Goal: Information Seeking & Learning: Check status

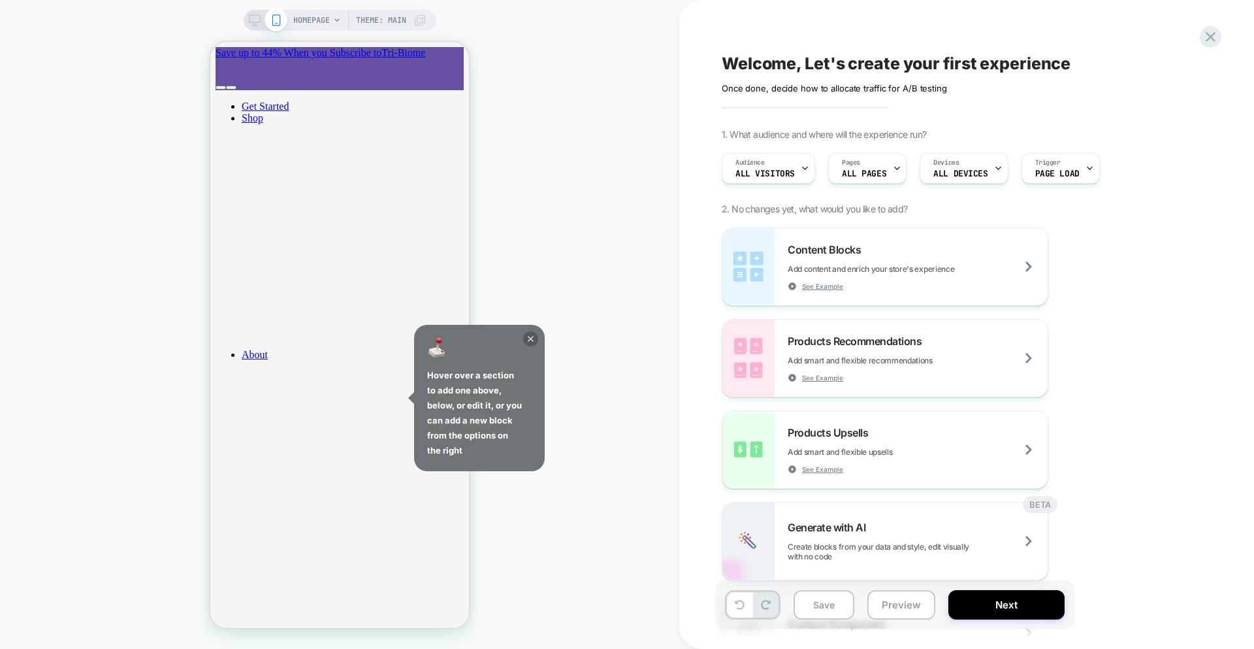
click at [532, 340] on icon at bounding box center [531, 339] width 6 height 6
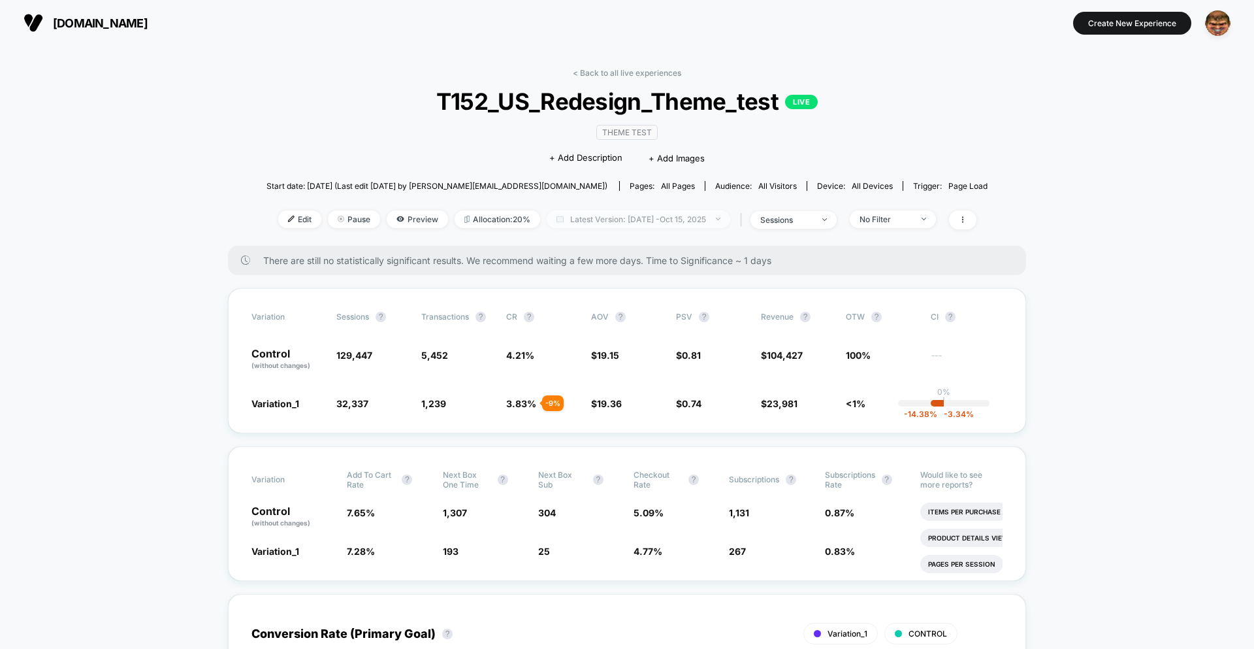
click at [648, 214] on span "Latest Version: Oct 9, 2025 - Oct 15, 2025" at bounding box center [639, 219] width 184 height 18
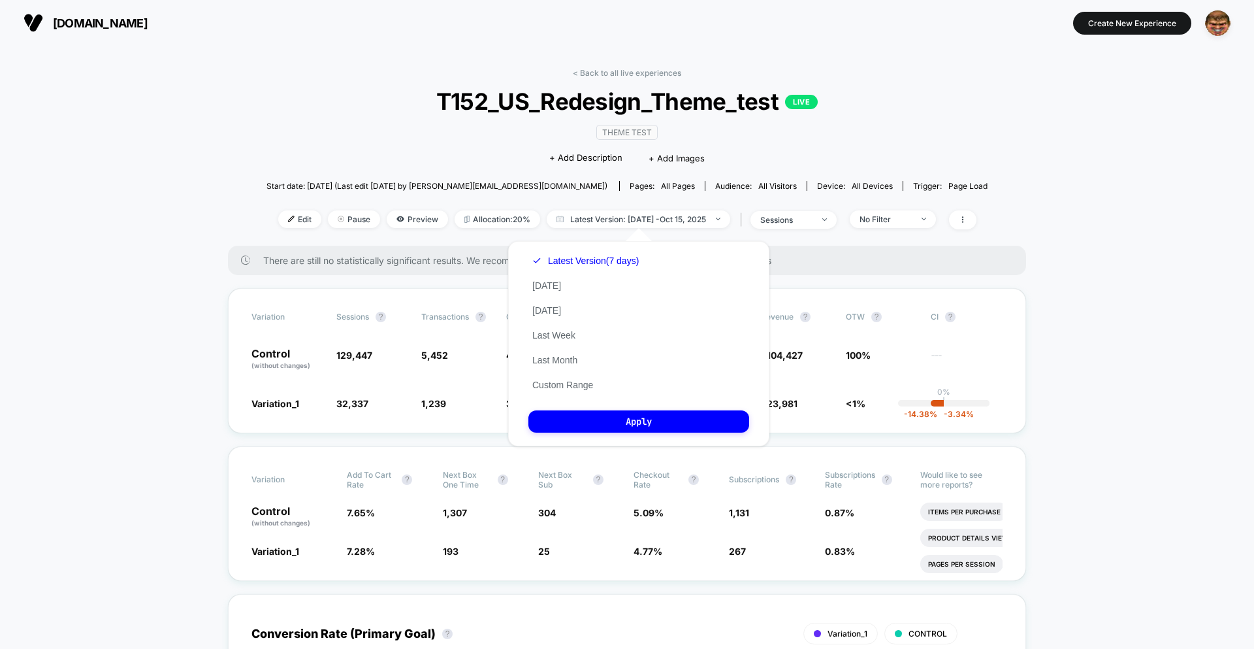
click at [402, 73] on div "< Back to all live experiences T152_US_Redesign_Theme_test LIVE Theme Test Clic…" at bounding box center [627, 157] width 721 height 178
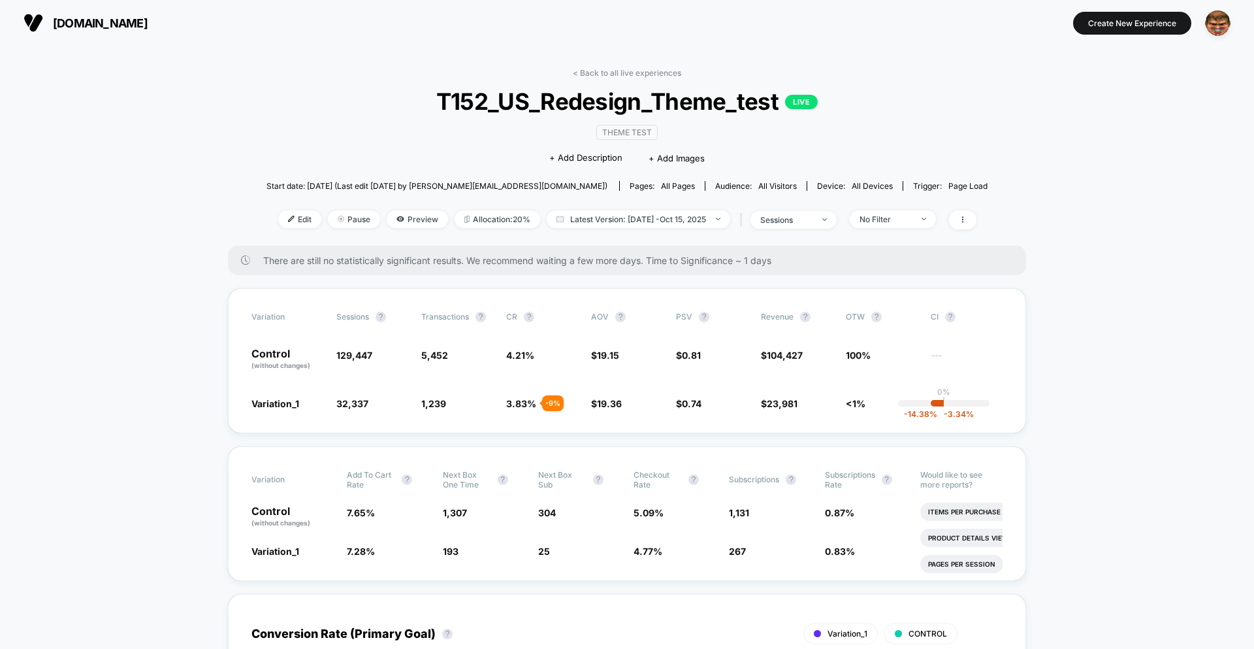
drag, startPoint x: 255, startPoint y: 113, endPoint x: 269, endPoint y: 118, distance: 14.5
click at [488, 227] on div "Edit Pause Preview Allocation: 20% Latest Version: Oct 9, 2025 - Oct 15, 2025 |…" at bounding box center [627, 219] width 721 height 19
click at [489, 221] on span "Allocation: 20%" at bounding box center [498, 219] width 86 height 18
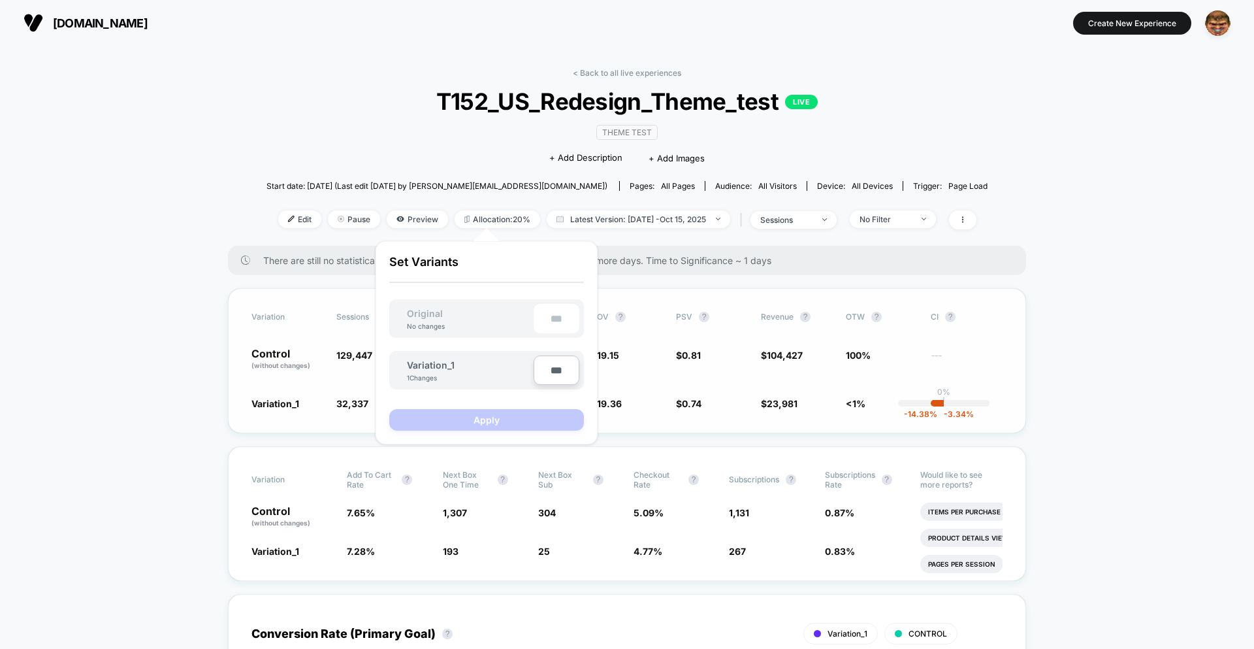
click at [335, 323] on div "Variation Sessions ? Transactions ? CR ? AOV ? PSV ? Revenue ? OTW ? CI ? Contr…" at bounding box center [627, 360] width 798 height 145
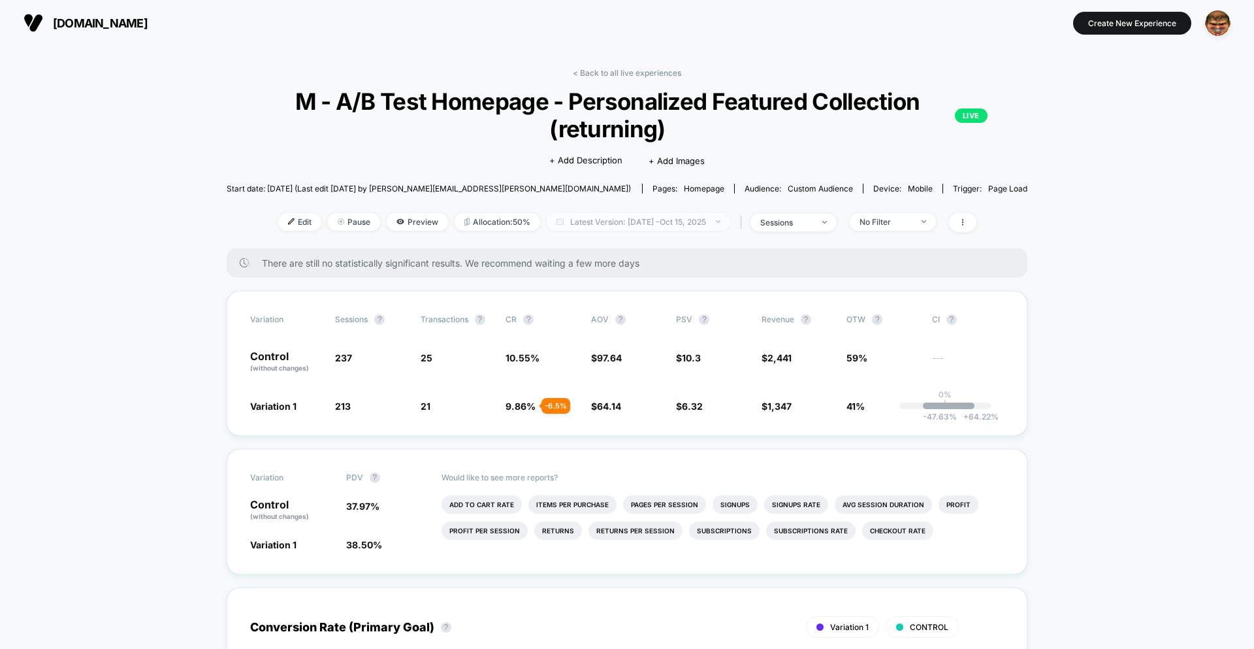
click at [631, 225] on span "Latest Version: Oct 10, 2025 - Oct 15, 2025" at bounding box center [639, 222] width 184 height 18
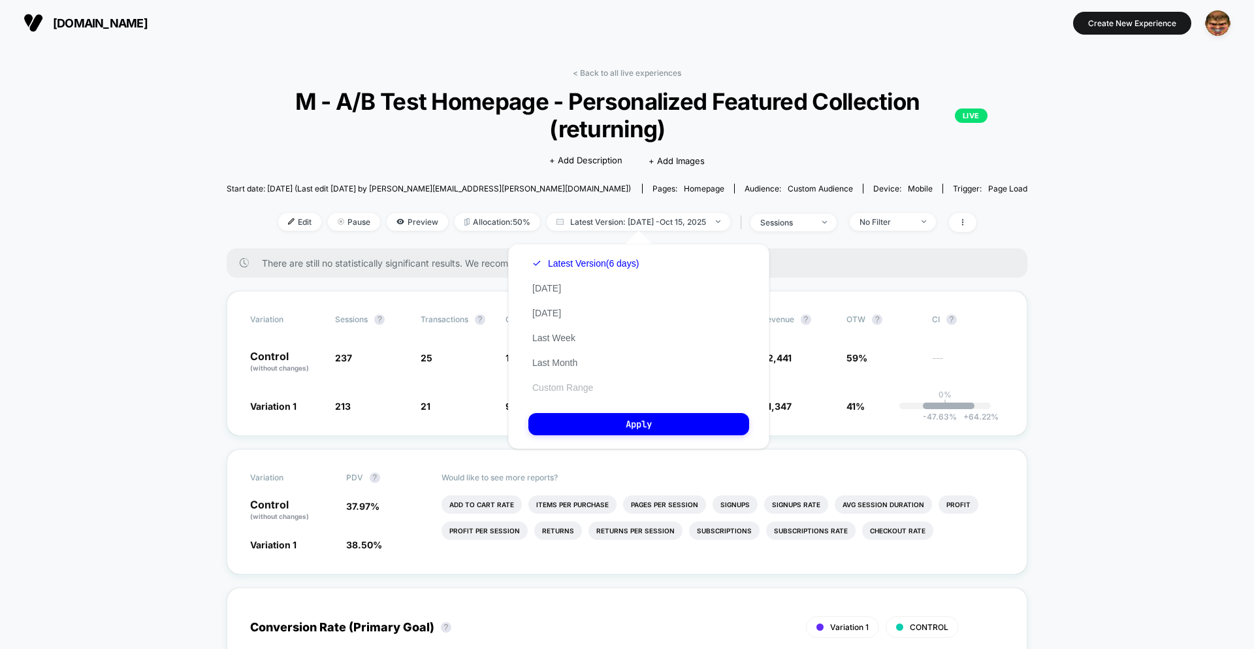
click at [565, 382] on button "Custom Range" at bounding box center [563, 388] width 69 height 12
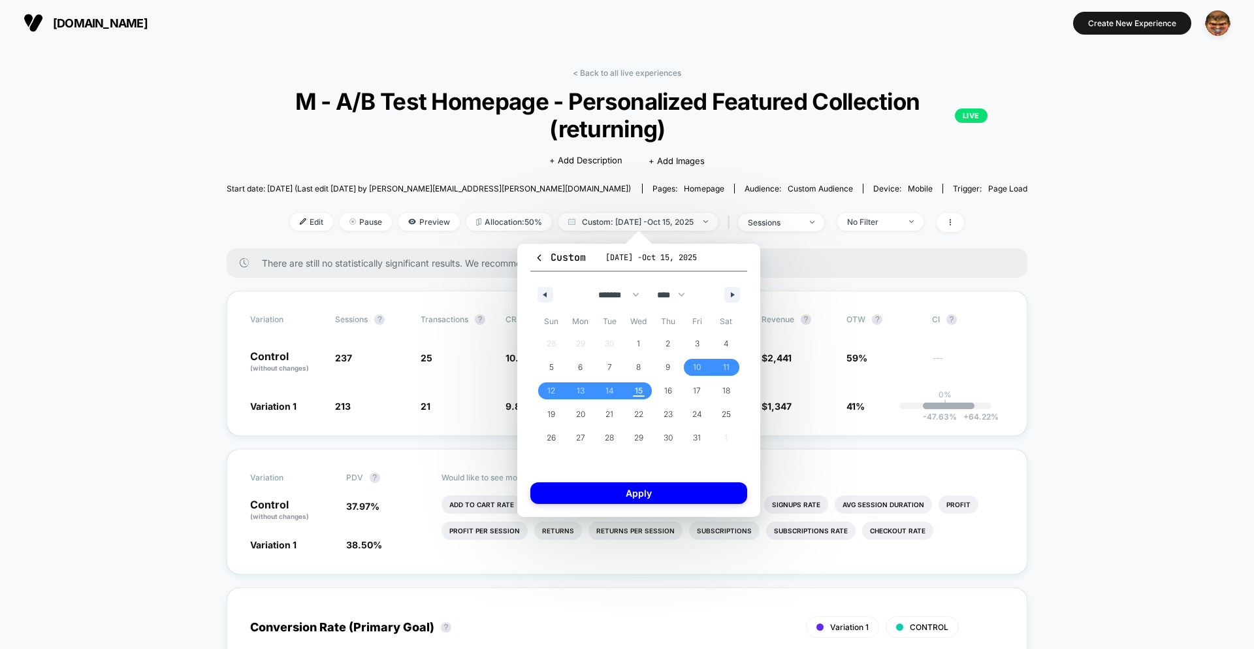
drag, startPoint x: 581, startPoint y: 191, endPoint x: 600, endPoint y: 204, distance: 23.0
click at [642, 191] on span "Pages: homepage" at bounding box center [688, 189] width 92 height 10
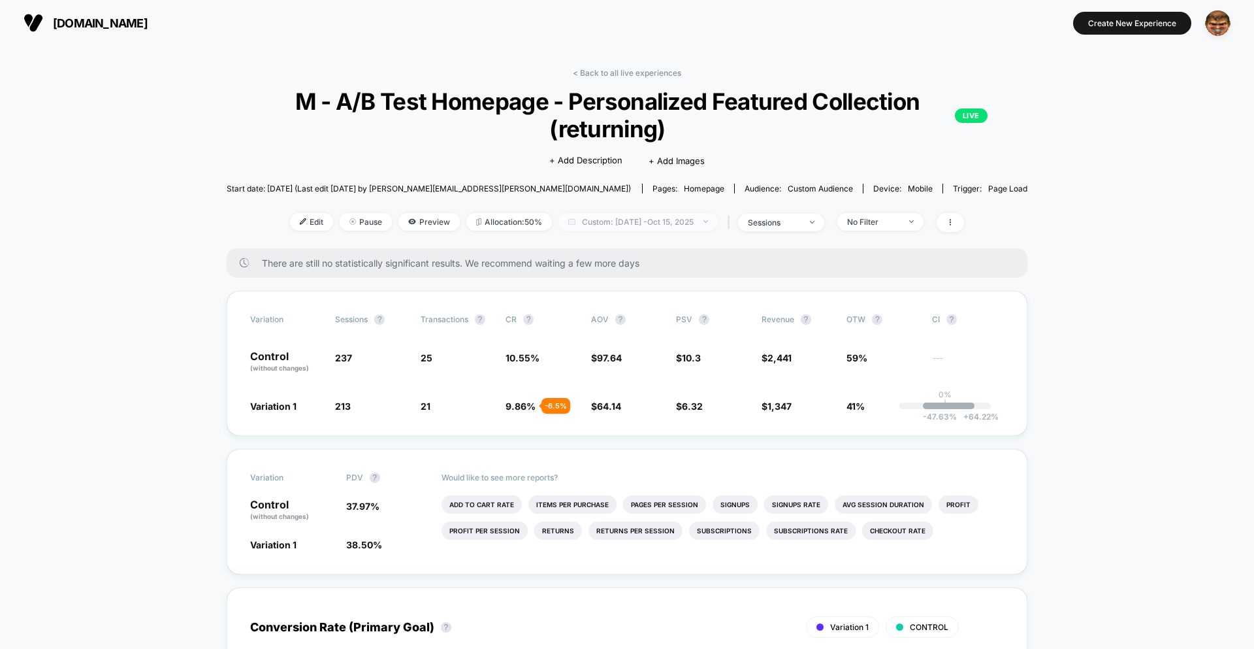
click at [607, 216] on span "Custom: Oct 10, 2025 - Oct 15, 2025" at bounding box center [638, 222] width 159 height 18
select select "*"
select select "****"
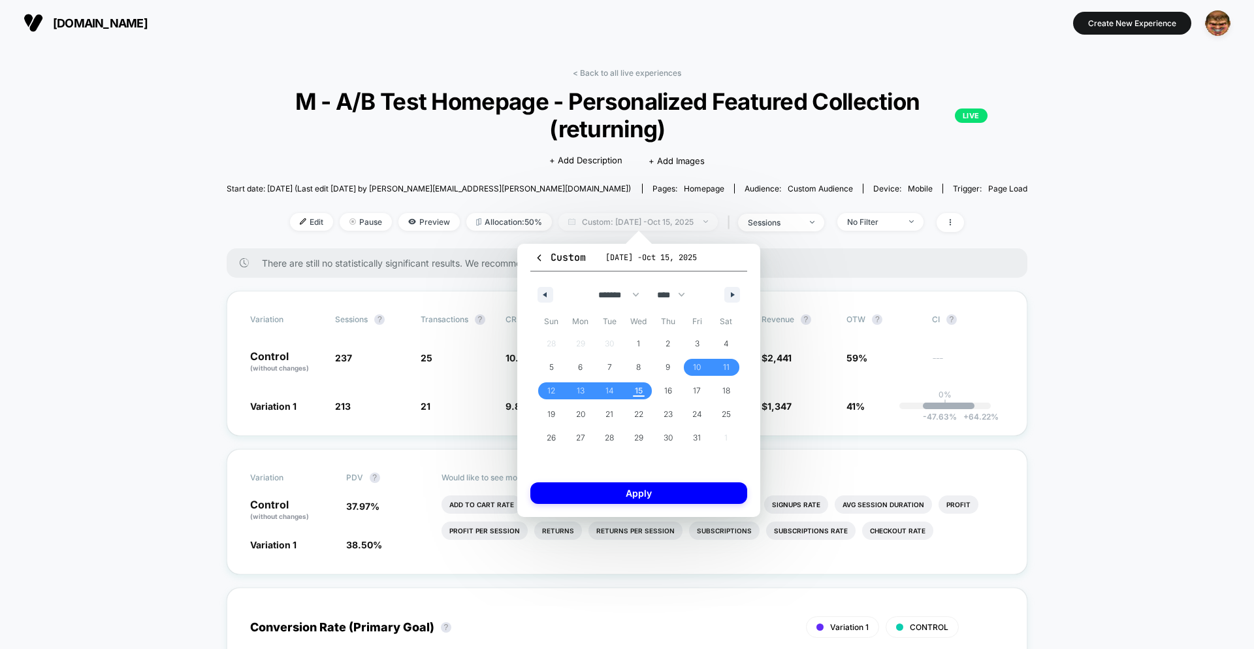
click at [601, 226] on span "Custom: Oct 10, 2025 - Oct 15, 2025" at bounding box center [638, 222] width 159 height 18
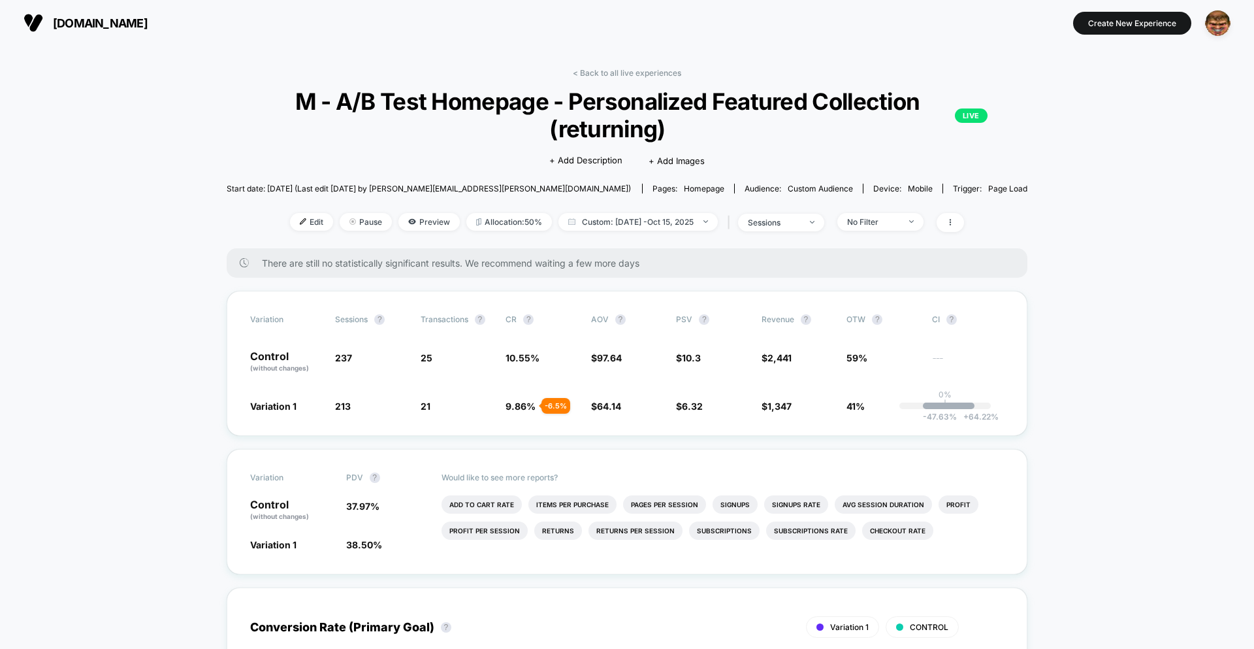
click at [653, 192] on div "Pages: homepage" at bounding box center [689, 189] width 72 height 10
click at [584, 223] on span "Custom: Oct 10, 2025 - Oct 15, 2025" at bounding box center [638, 222] width 159 height 18
select select "*"
select select "****"
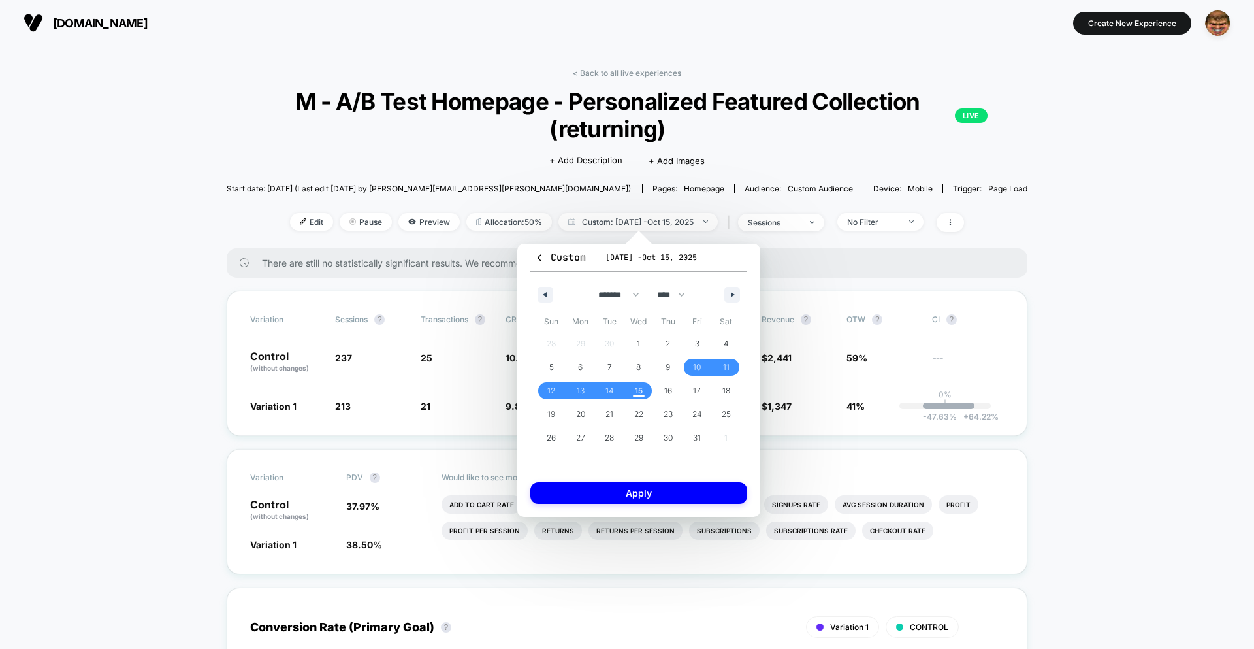
click at [539, 264] on button "Custom Oct 10, 2025 - Oct 15, 2025" at bounding box center [639, 261] width 217 height 22
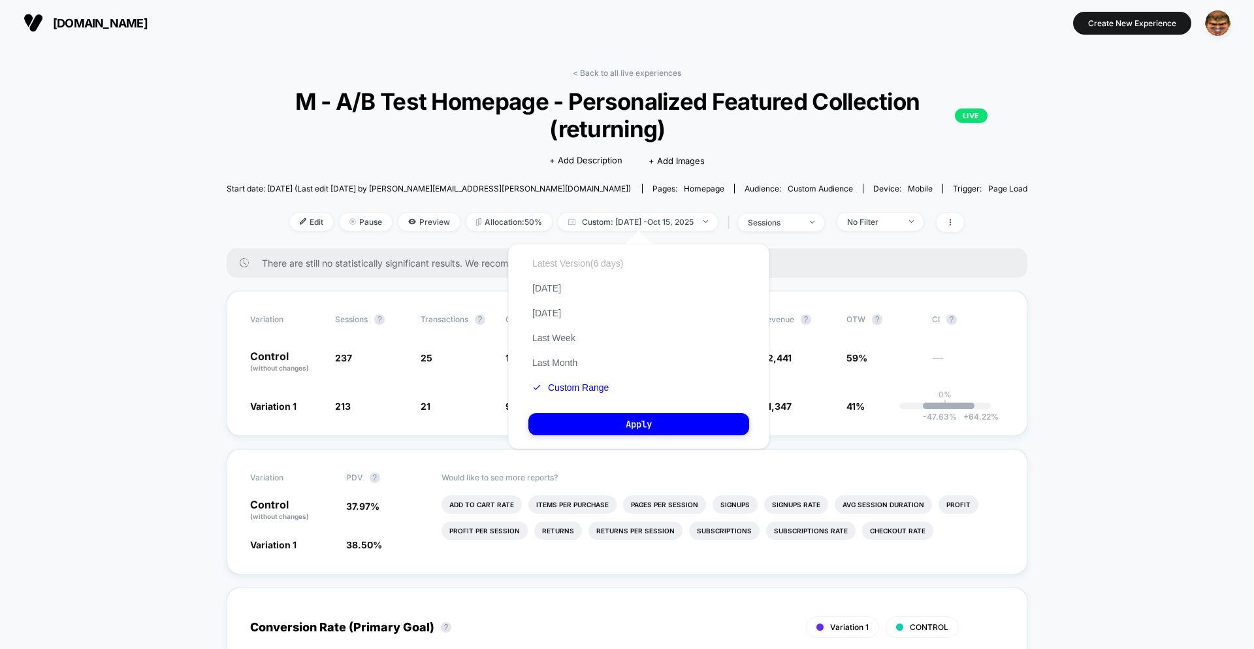
click at [539, 261] on button "Latest Version (6 days)" at bounding box center [578, 263] width 99 height 12
click at [555, 361] on button "Last Month" at bounding box center [555, 363] width 53 height 12
click at [580, 425] on button "Apply" at bounding box center [639, 424] width 221 height 22
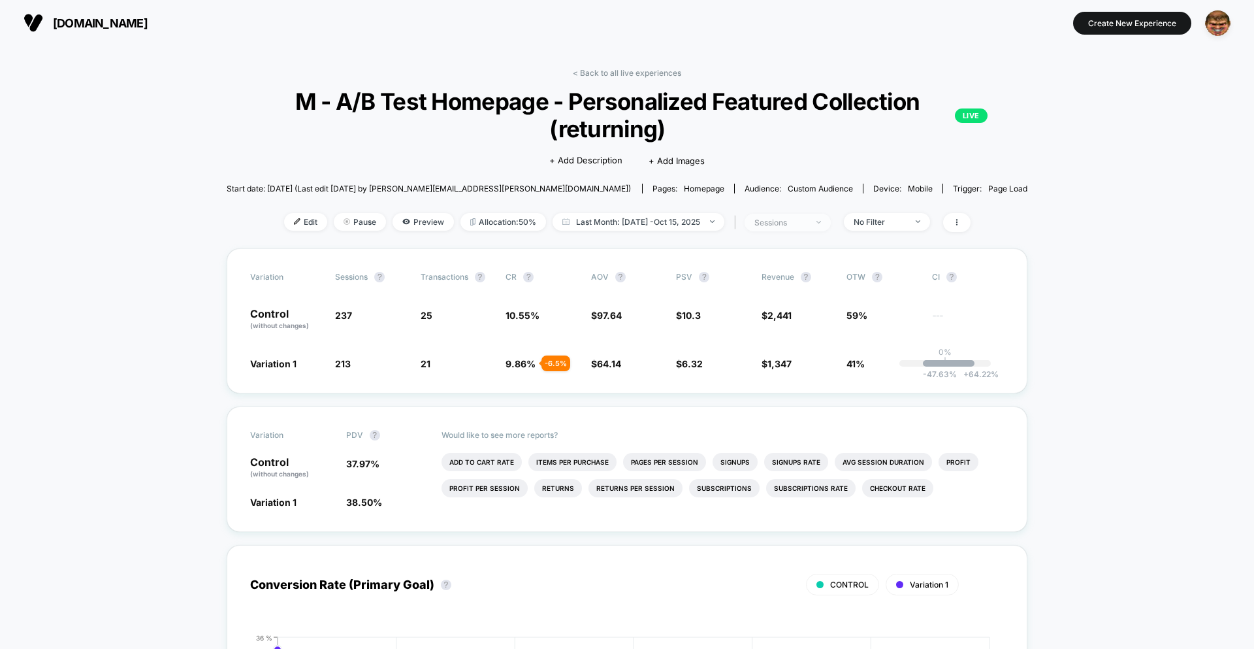
drag, startPoint x: 757, startPoint y: 235, endPoint x: 766, endPoint y: 229, distance: 10.9
click at [759, 233] on div "< Back to all live experiences M - A/B Test Homepage - Personalized Featured Co…" at bounding box center [628, 158] width 802 height 180
click at [766, 229] on span "sessions" at bounding box center [788, 223] width 86 height 18
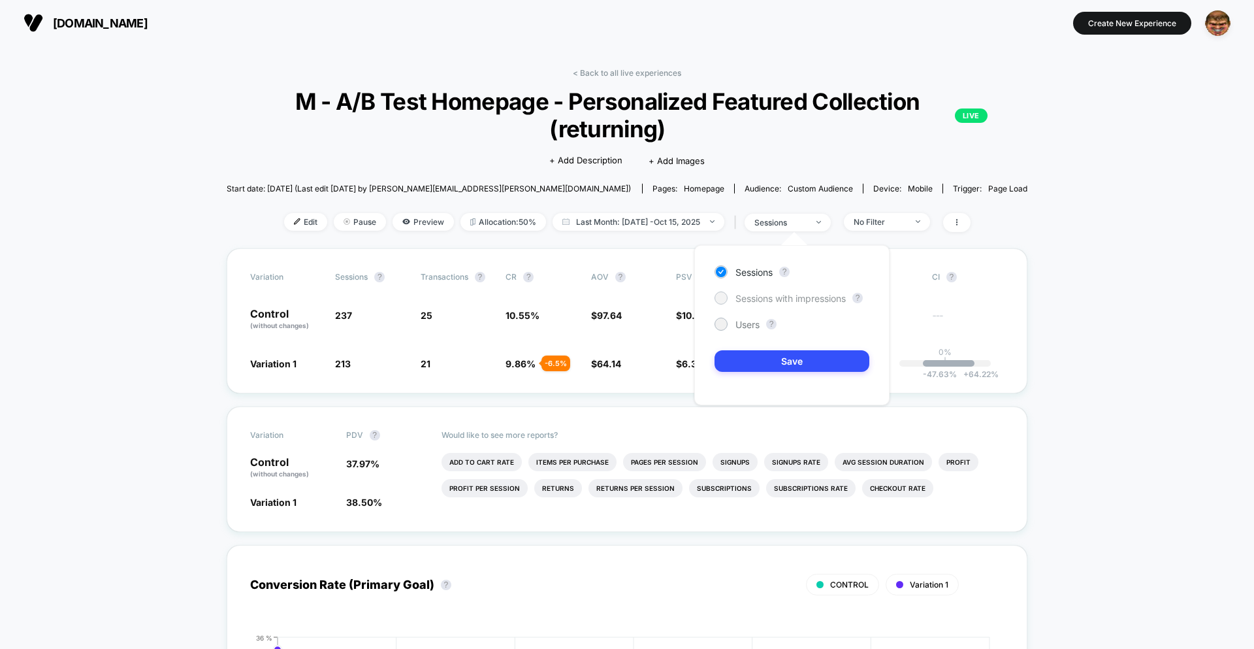
click at [761, 297] on span "Sessions with impressions" at bounding box center [791, 298] width 110 height 11
click at [766, 353] on button "Save" at bounding box center [792, 361] width 155 height 22
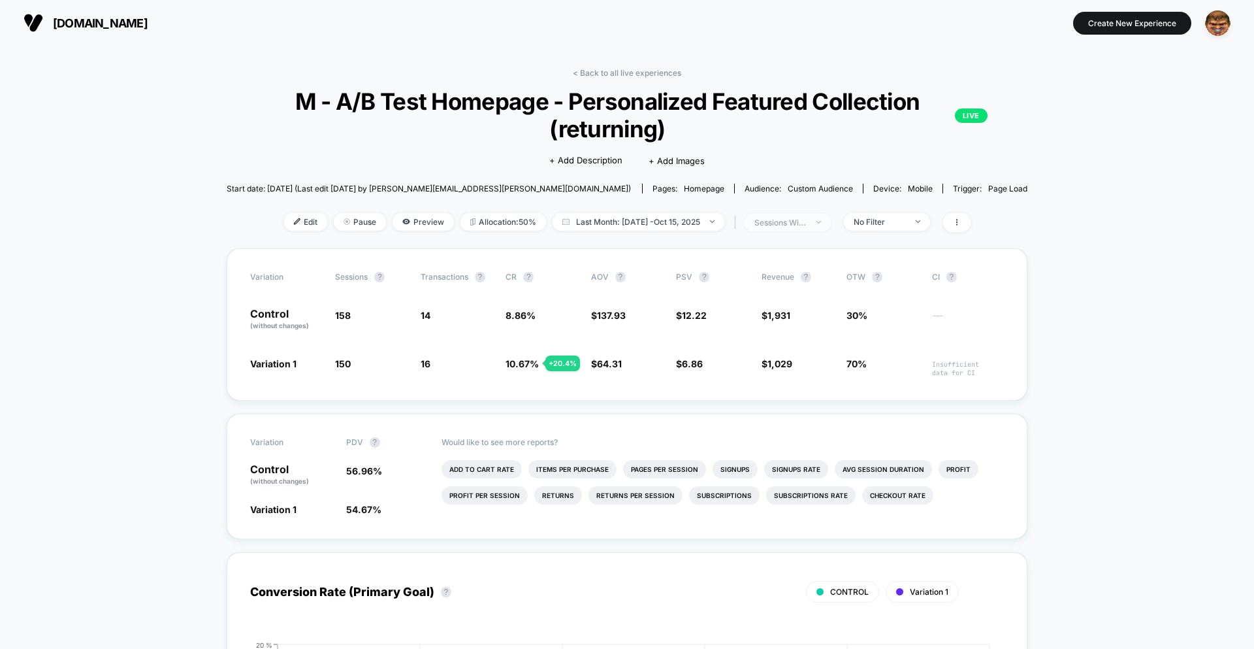
click at [802, 214] on span "sessions with impression" at bounding box center [788, 223] width 86 height 18
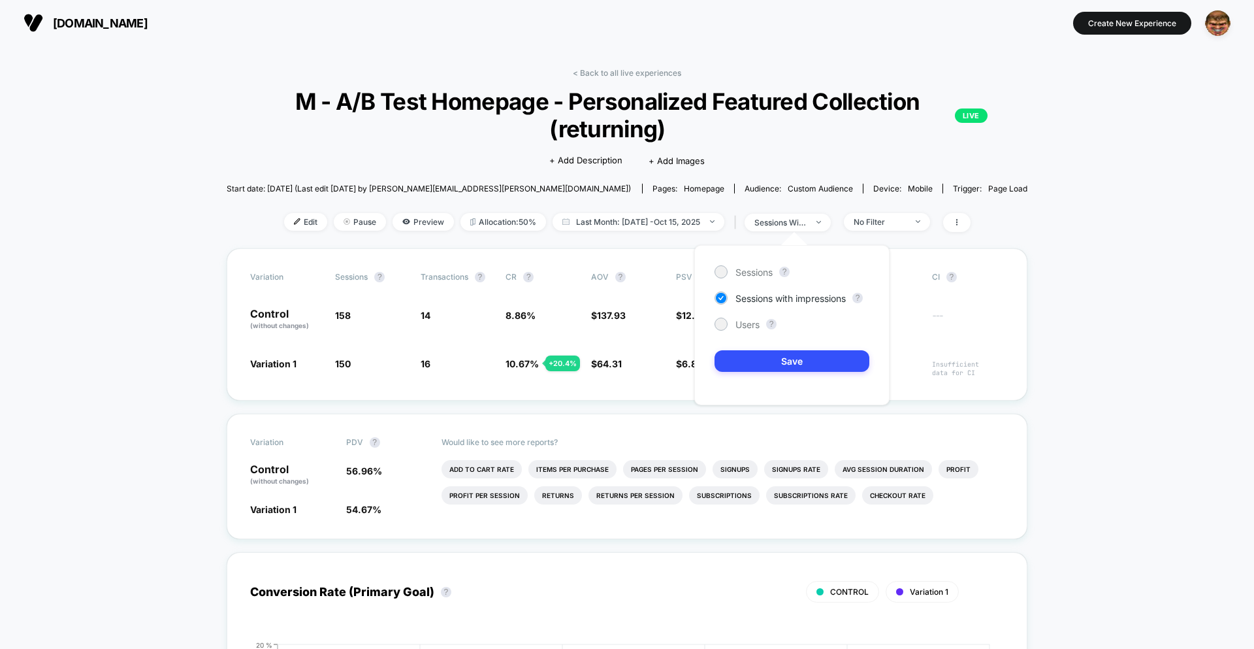
click at [736, 329] on span "Users" at bounding box center [748, 324] width 24 height 11
click at [744, 360] on button "Save" at bounding box center [792, 361] width 155 height 22
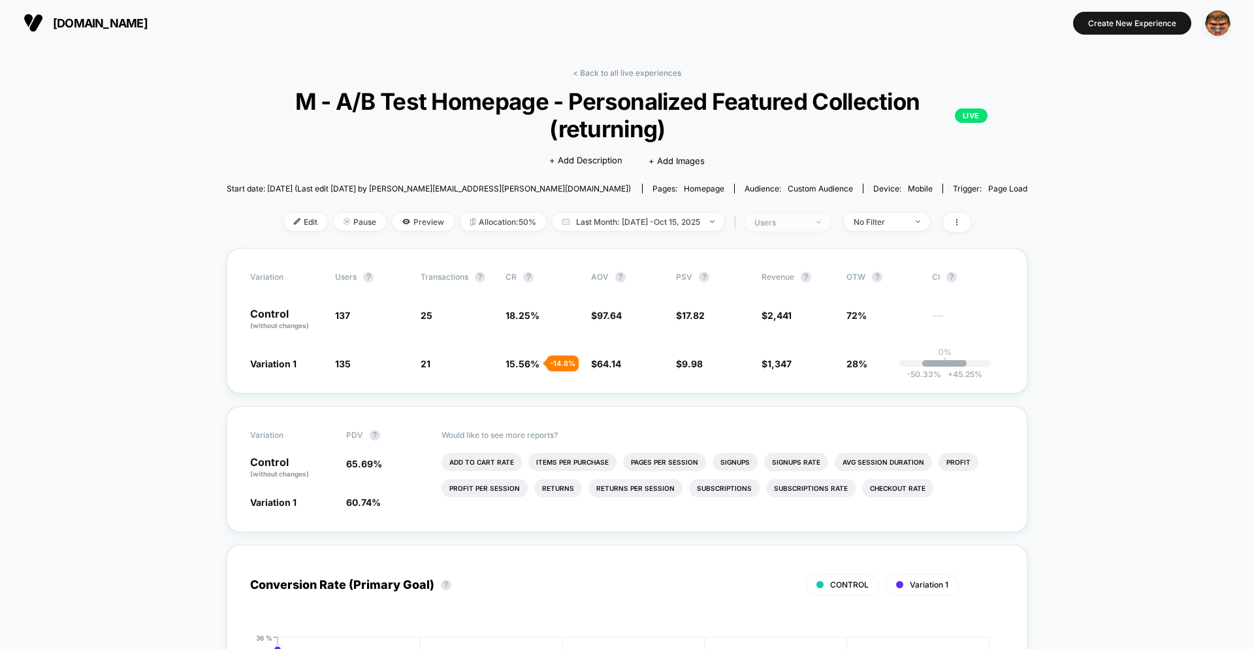
click at [781, 225] on div "users" at bounding box center [781, 223] width 52 height 10
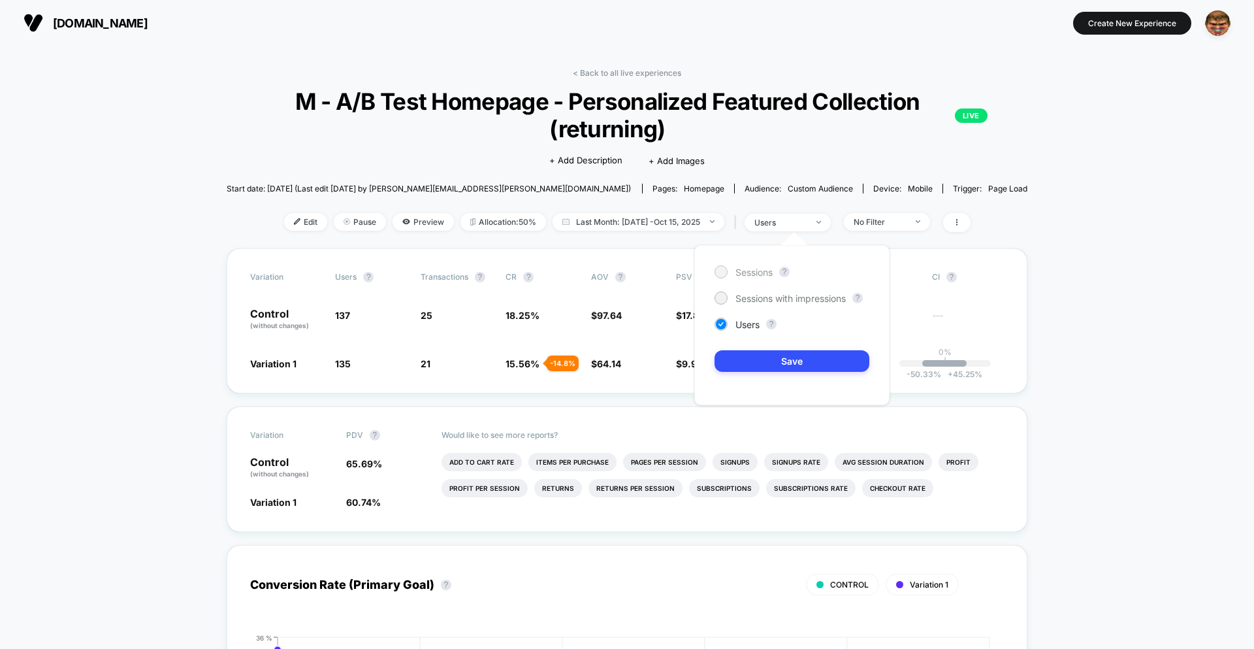
click at [736, 270] on span "Sessions" at bounding box center [754, 272] width 37 height 11
click at [749, 357] on button "Save" at bounding box center [792, 361] width 155 height 22
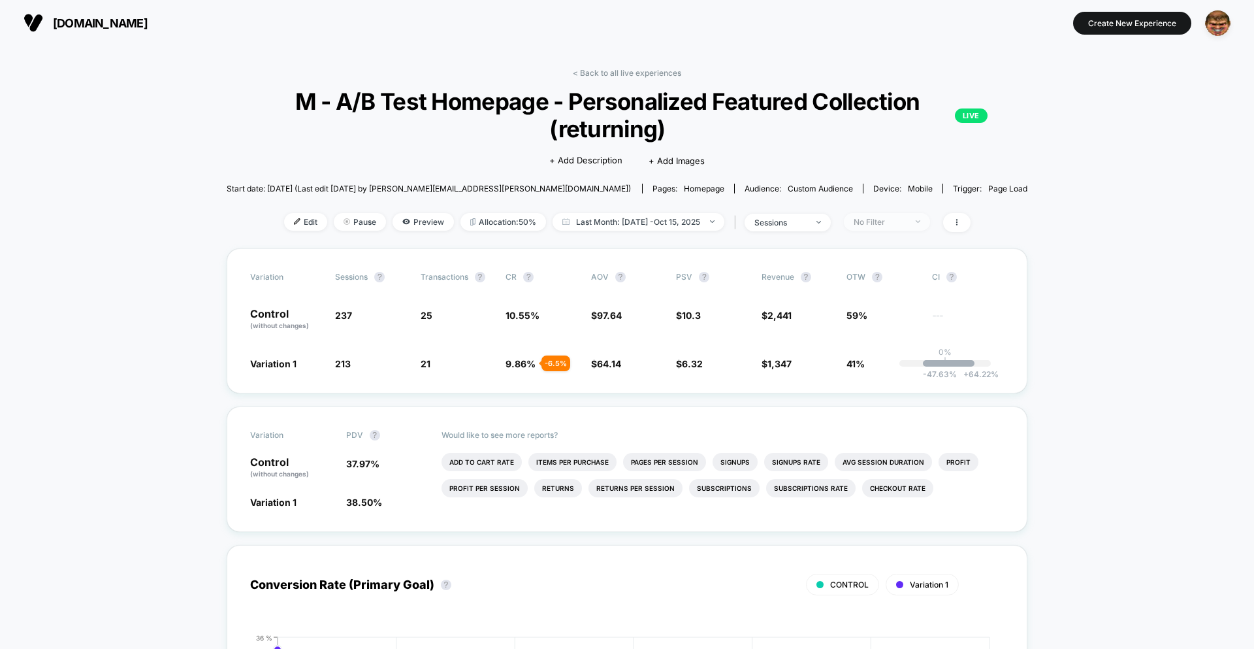
click at [900, 226] on div "No Filter" at bounding box center [880, 222] width 52 height 10
click at [838, 353] on div at bounding box center [843, 348] width 13 height 13
click at [844, 328] on div at bounding box center [843, 322] width 13 height 13
click at [845, 325] on div at bounding box center [843, 323] width 10 height 10
click at [845, 297] on div at bounding box center [843, 296] width 10 height 10
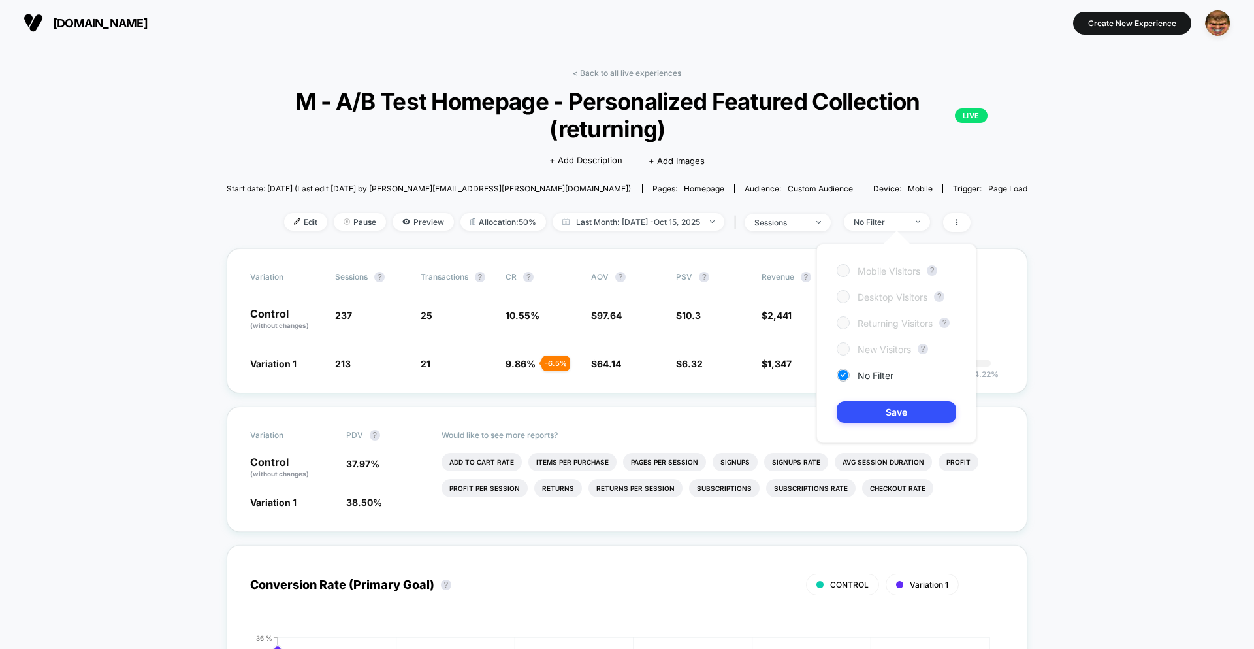
drag, startPoint x: 845, startPoint y: 265, endPoint x: 845, endPoint y: 277, distance: 11.8
click at [845, 265] on div at bounding box center [843, 270] width 10 height 10
drag, startPoint x: 844, startPoint y: 296, endPoint x: 844, endPoint y: 303, distance: 7.2
click at [845, 297] on div at bounding box center [843, 296] width 10 height 10
click at [842, 323] on div at bounding box center [843, 323] width 10 height 10
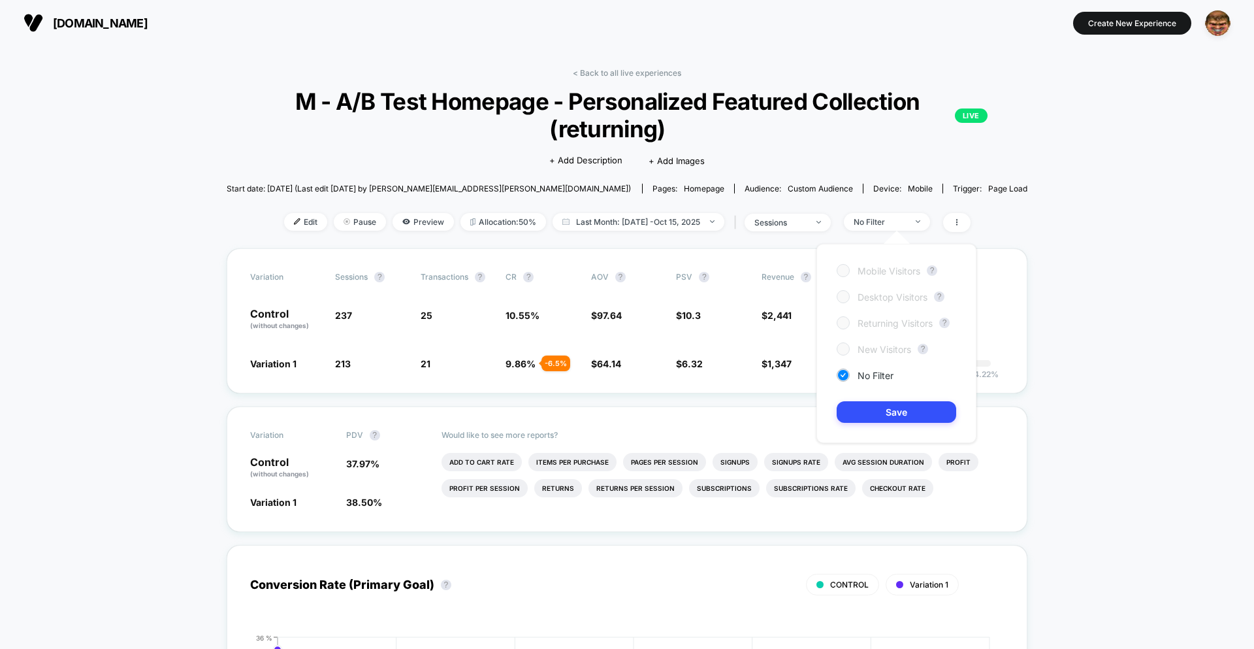
drag, startPoint x: 844, startPoint y: 343, endPoint x: 847, endPoint y: 359, distance: 16.7
click at [844, 343] on div at bounding box center [843, 348] width 13 height 13
click at [1007, 264] on div "Variation Sessions ? Transactions ? CR ? AOV ? PSV ? Revenue ? OTW ? CI ? Contr…" at bounding box center [628, 320] width 802 height 145
click at [426, 215] on span "Preview" at bounding box center [423, 222] width 61 height 18
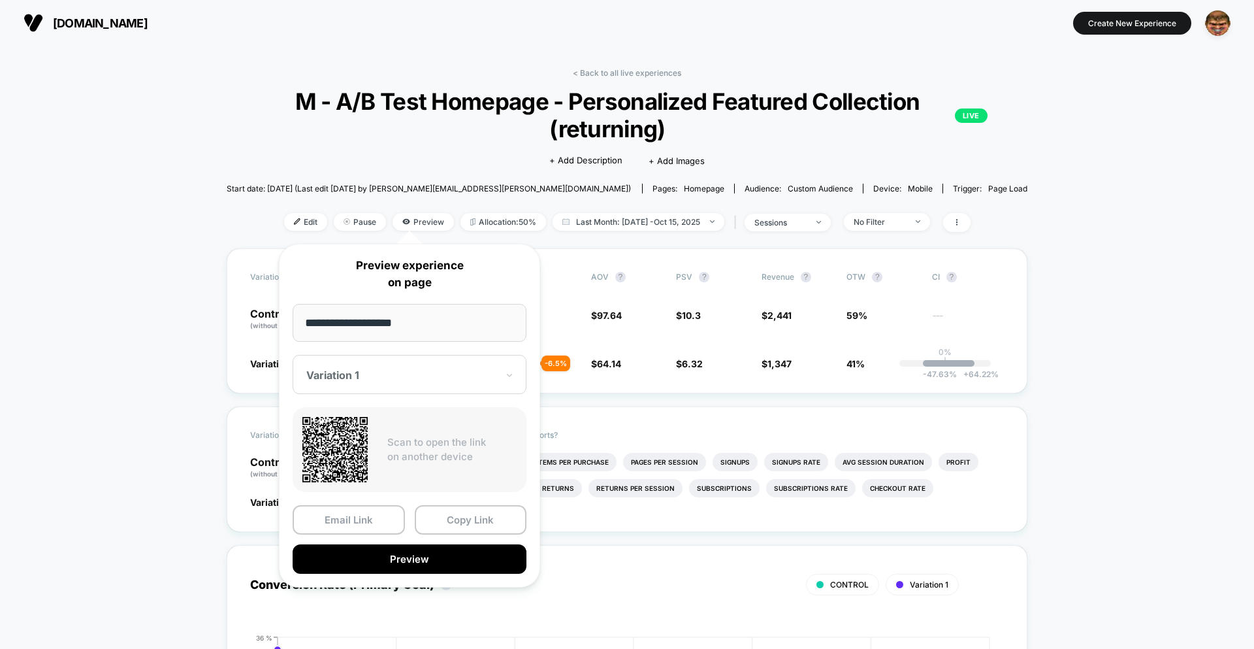
drag, startPoint x: 108, startPoint y: 287, endPoint x: 114, endPoint y: 286, distance: 6.6
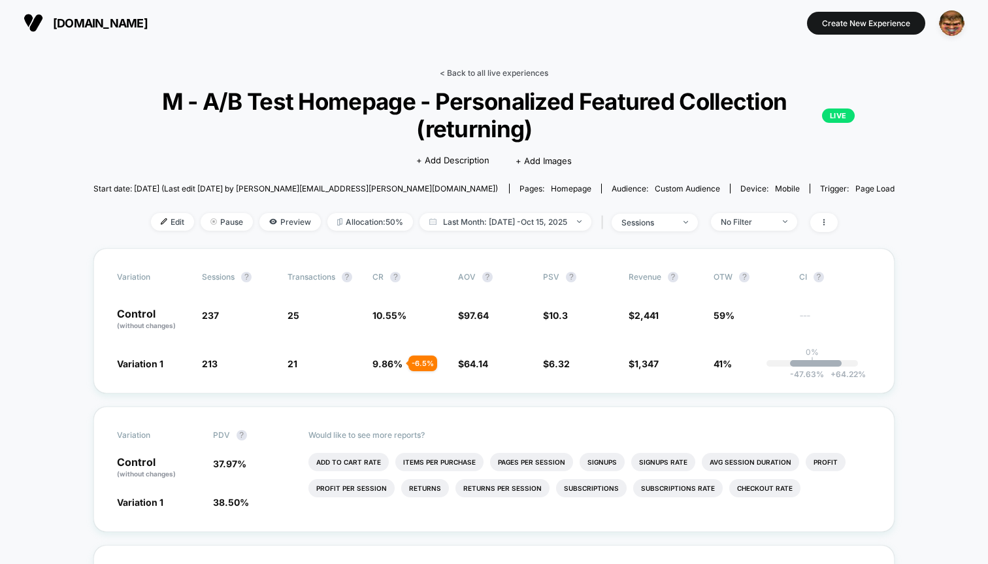
click at [480, 75] on link "< Back to all live experiences" at bounding box center [494, 73] width 108 height 10
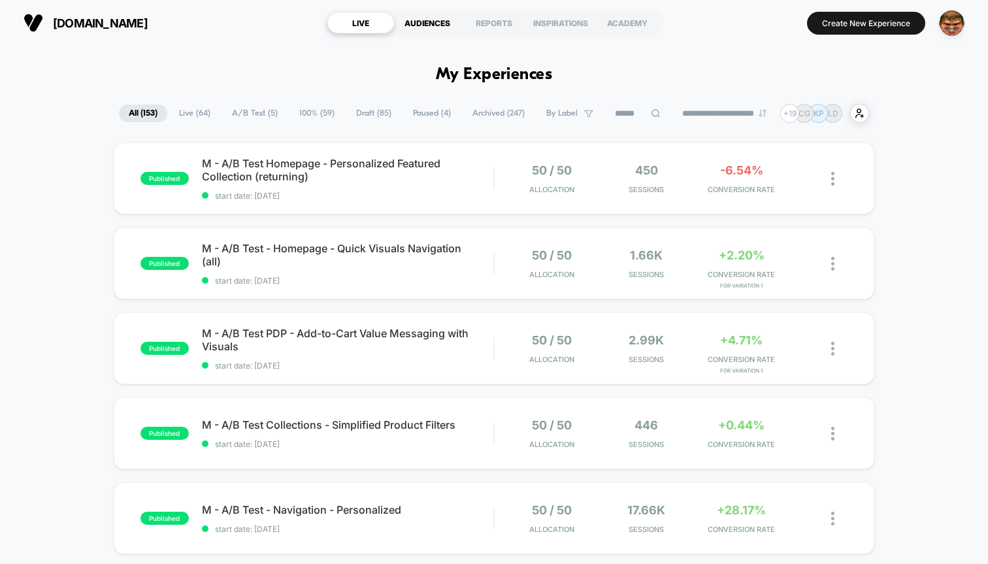
click at [431, 24] on div "AUDIENCES" at bounding box center [427, 22] width 67 height 21
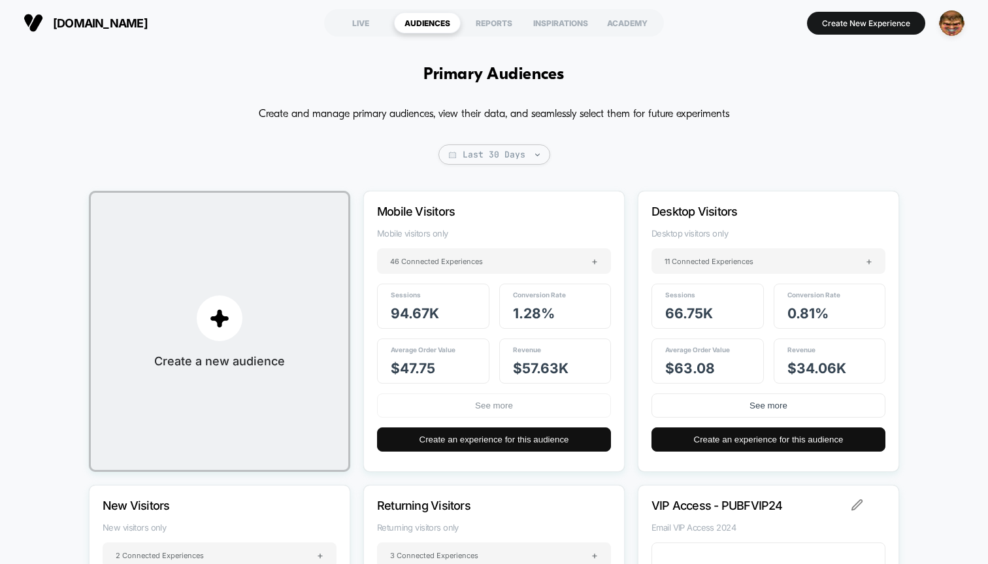
click at [480, 404] on button "See more" at bounding box center [494, 405] width 234 height 24
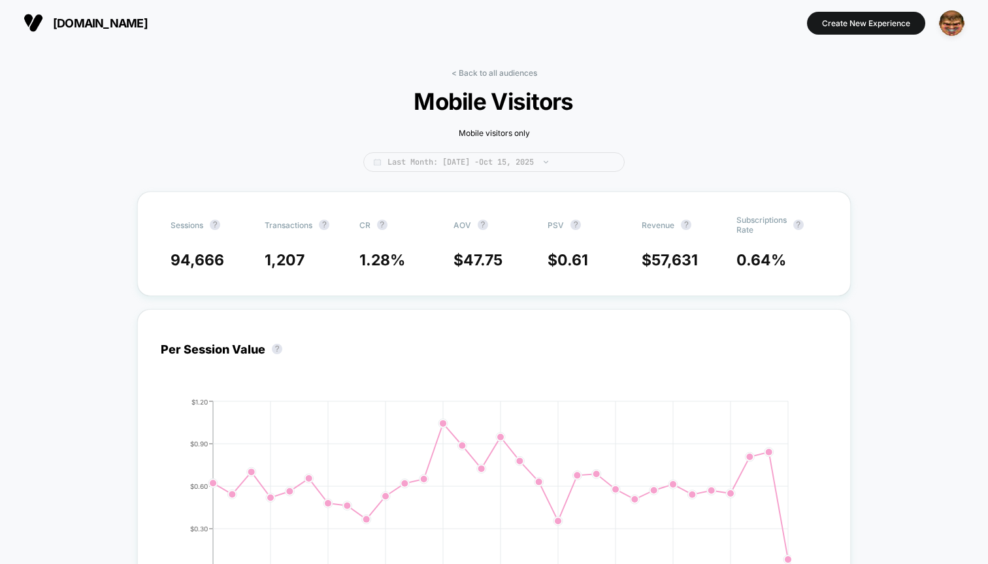
click at [540, 160] on span "Last Month: Sep 15, 2025 - Oct 15, 2025" at bounding box center [493, 162] width 261 height 20
select select "*"
select select "****"
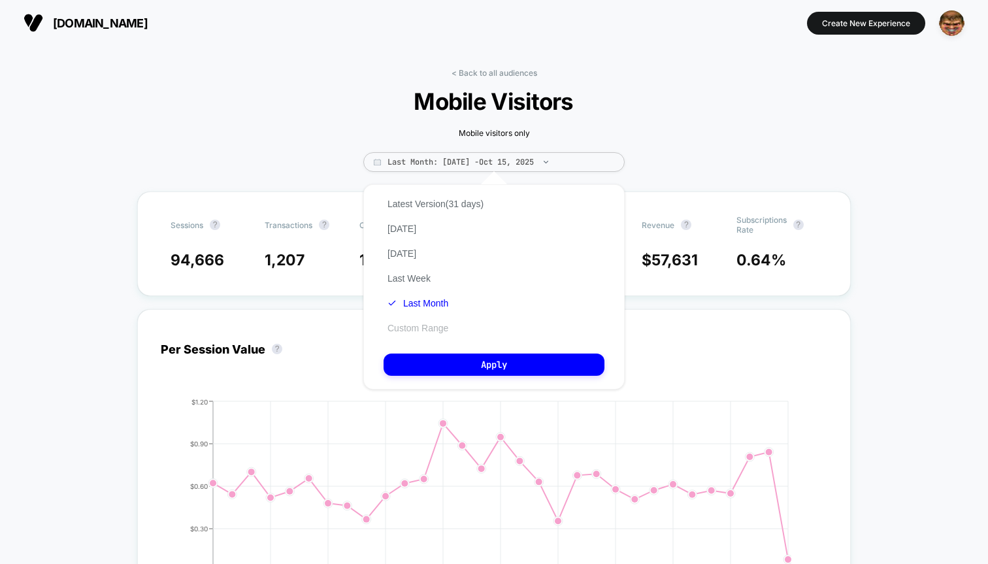
click at [432, 326] on button "Custom Range" at bounding box center [418, 328] width 69 height 12
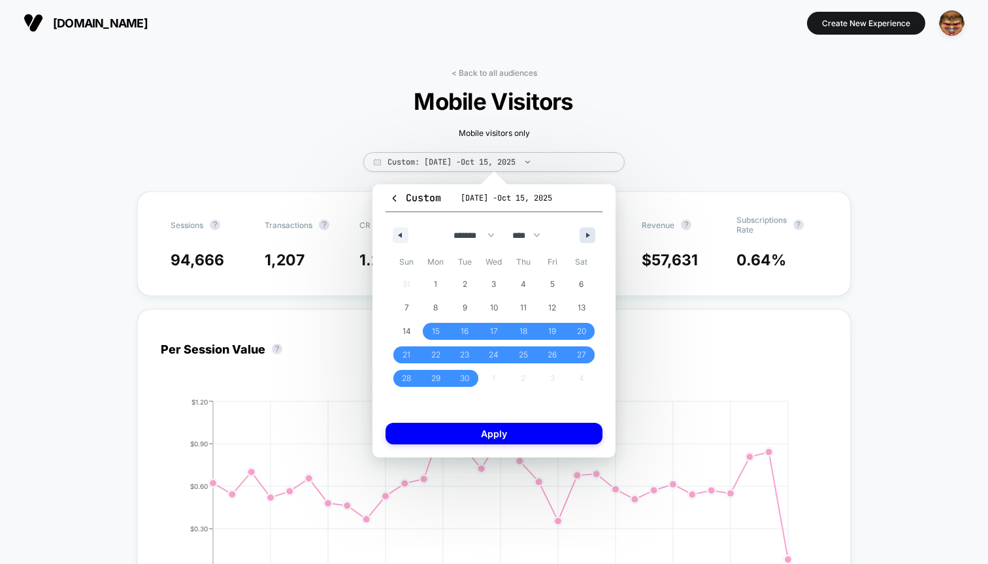
click at [587, 233] on icon "button" at bounding box center [589, 235] width 7 height 5
select select "*"
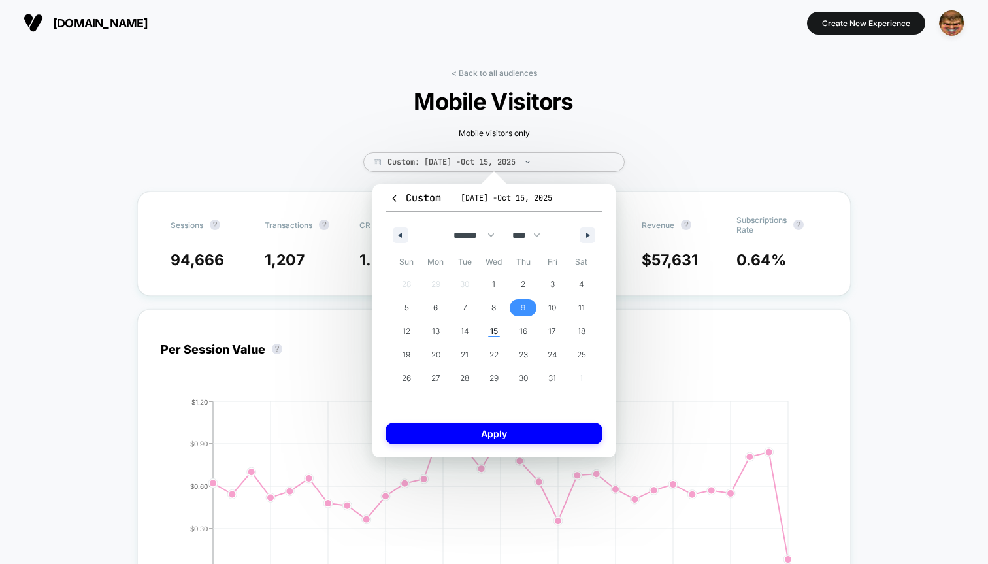
click at [518, 306] on span "9" at bounding box center [522, 307] width 29 height 17
click at [498, 333] on span "15" at bounding box center [494, 331] width 29 height 17
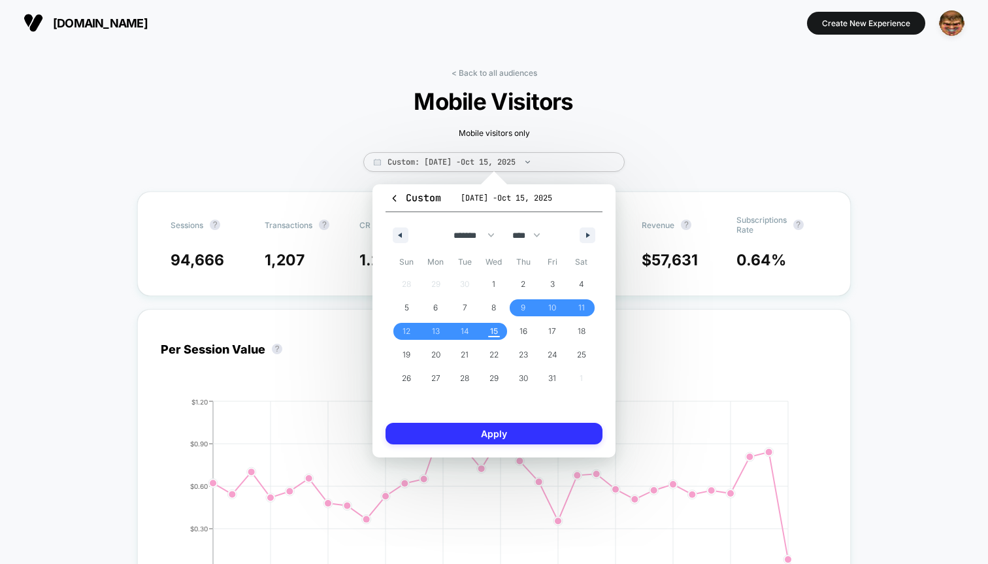
click at [496, 434] on button "Apply" at bounding box center [493, 434] width 217 height 22
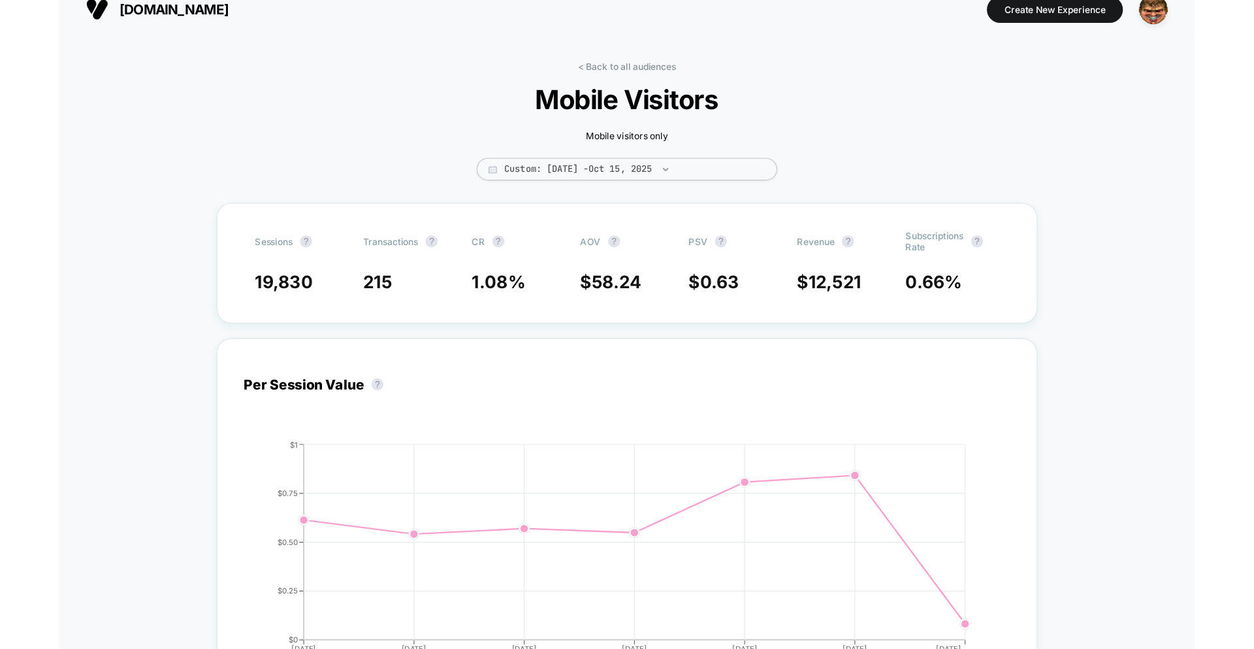
scroll to position [16, 0]
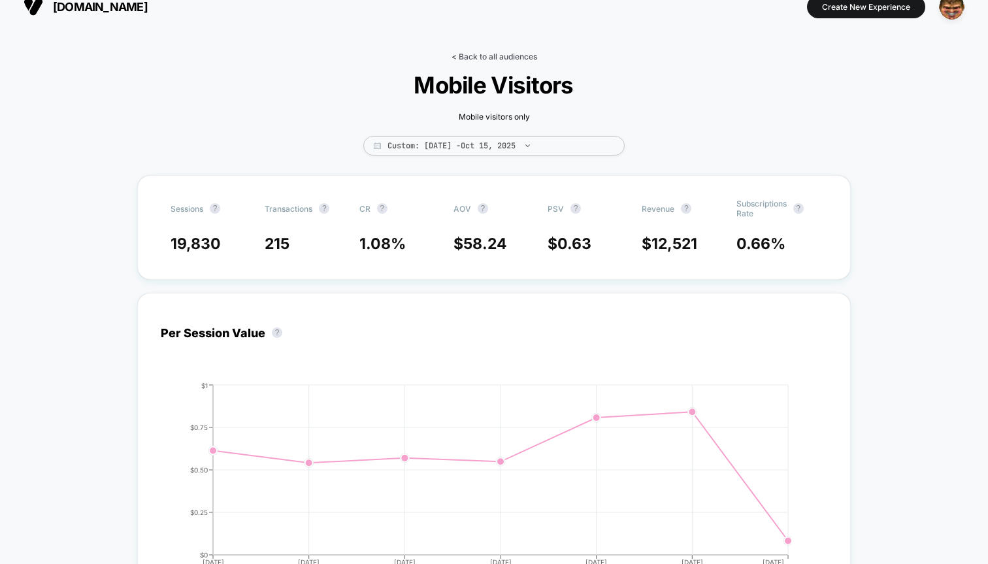
click at [512, 56] on link "< Back to all audiences" at bounding box center [494, 57] width 86 height 10
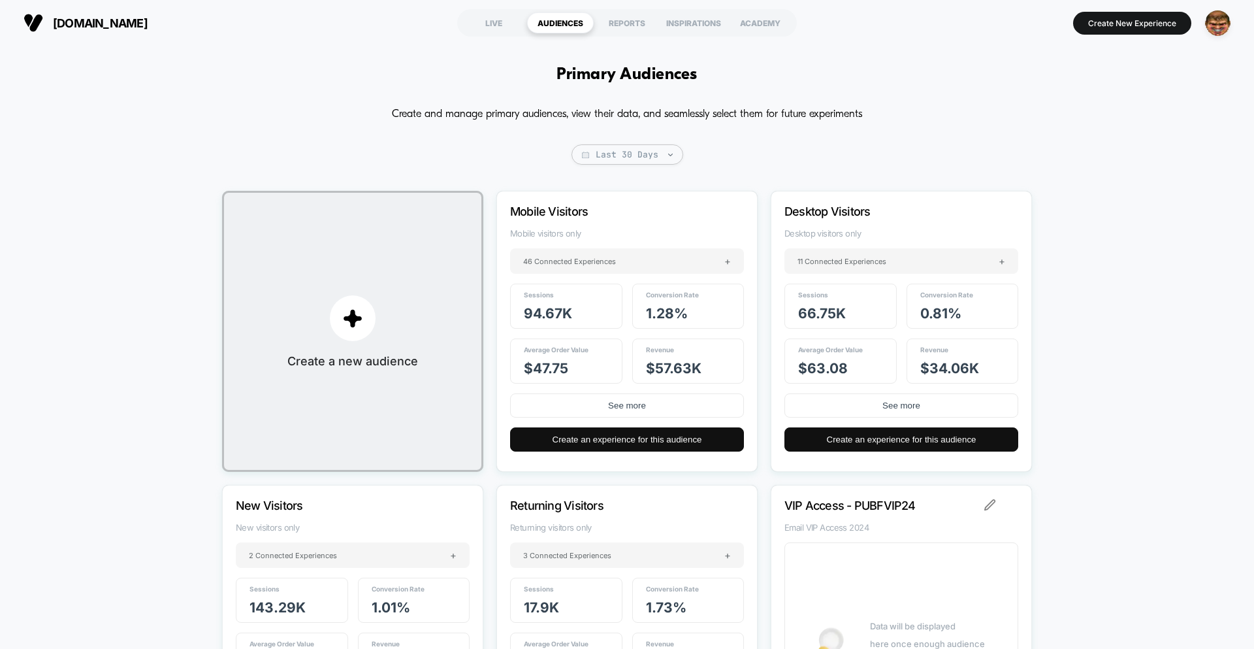
drag, startPoint x: 316, startPoint y: 139, endPoint x: 507, endPoint y: 254, distance: 222.8
click at [322, 142] on div "Create and manage primary audiences, view their data, and seamlessly select the…" at bounding box center [627, 454] width 810 height 701
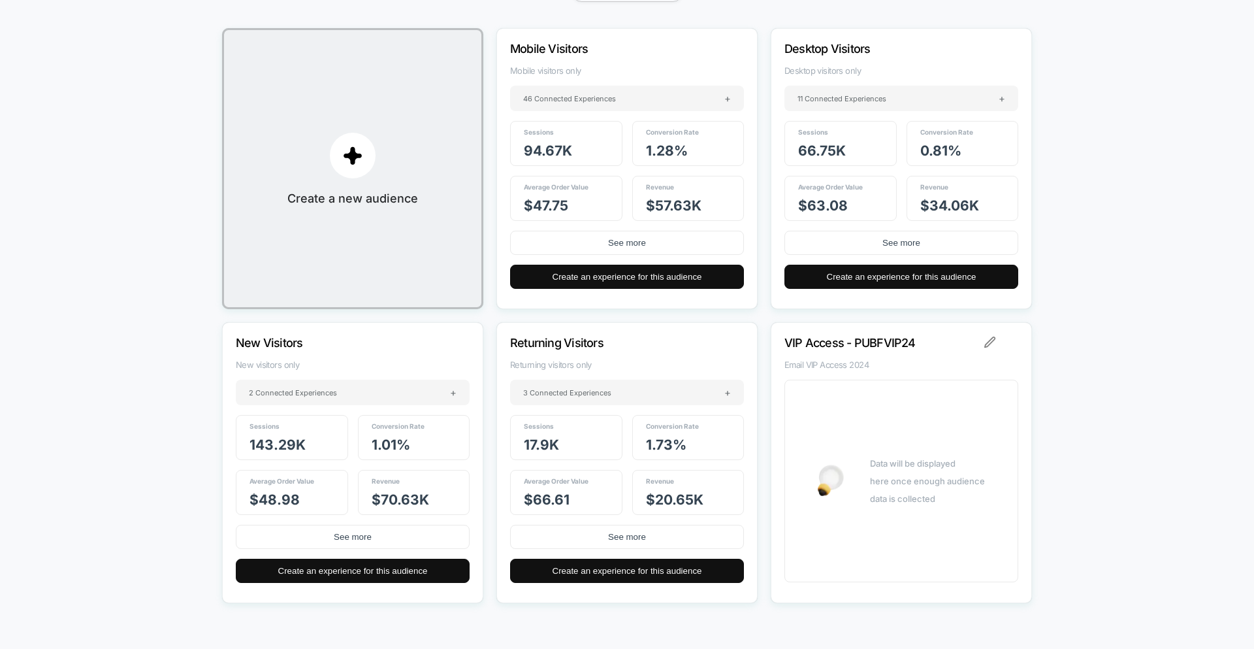
scroll to position [163, 0]
drag, startPoint x: 544, startPoint y: 440, endPoint x: 509, endPoint y: 438, distance: 35.3
click at [509, 438] on div "Returning Visitors Returning visitors only 3 Connected Experiences + Sessions 1…" at bounding box center [627, 461] width 261 height 281
click at [580, 456] on div "Sessions 17.9k" at bounding box center [566, 436] width 112 height 45
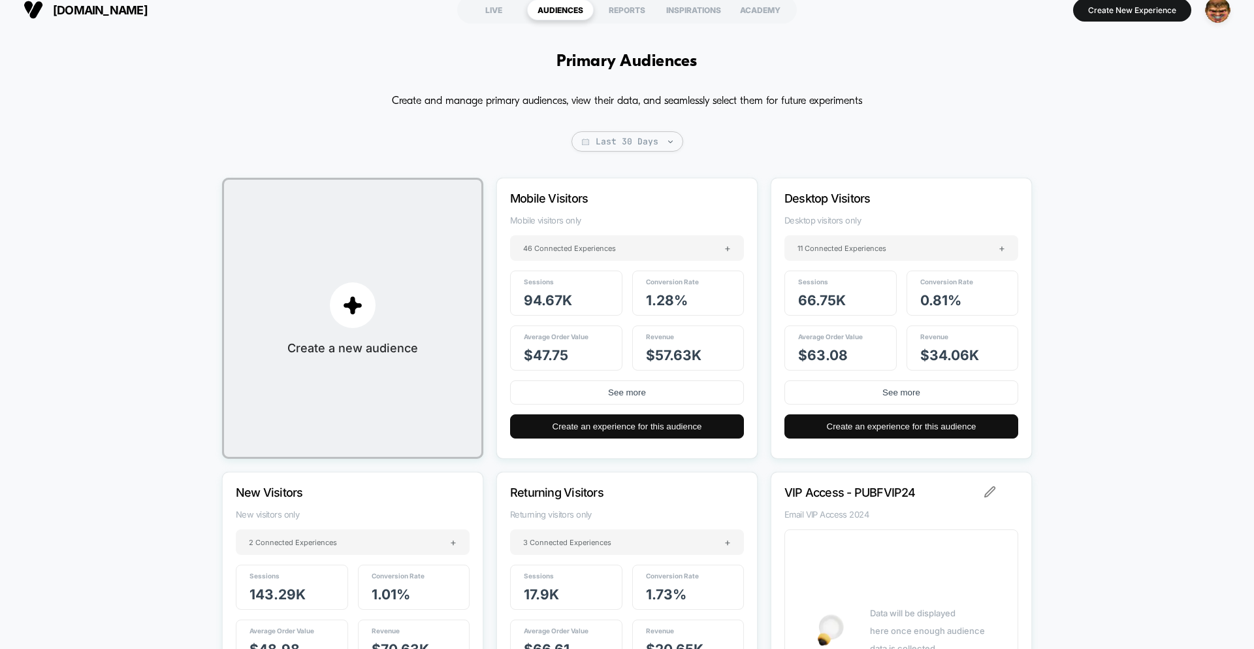
scroll to position [0, 0]
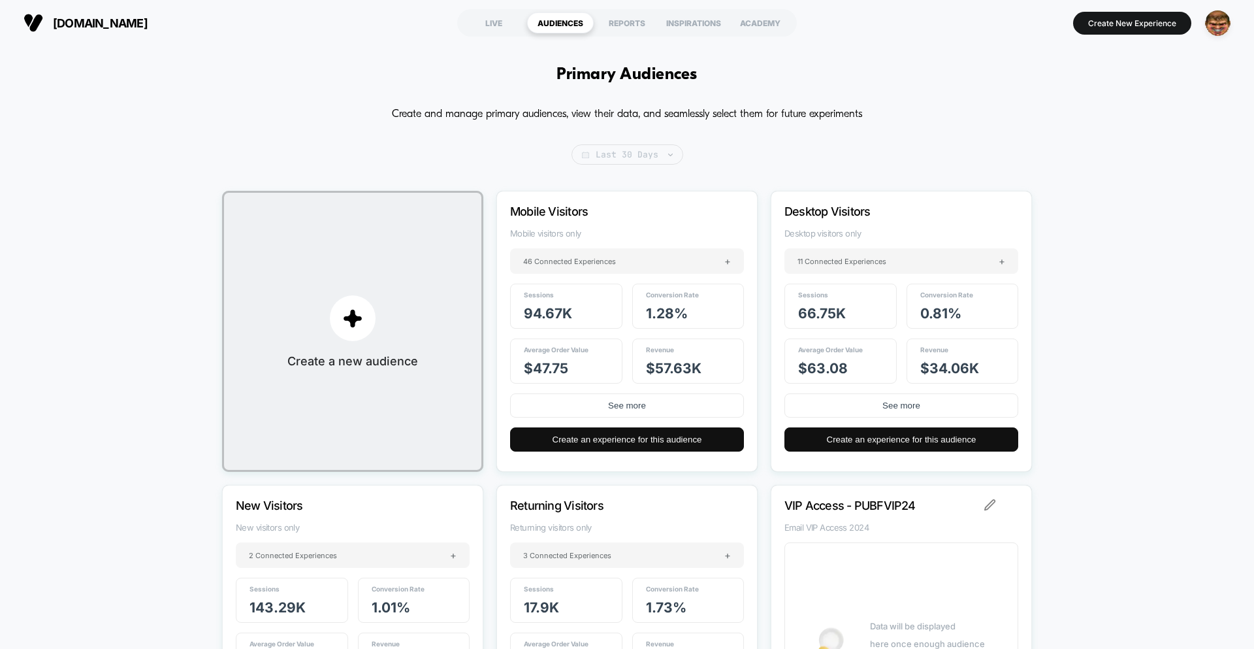
click at [641, 152] on span "Last 30 Days" at bounding box center [628, 154] width 112 height 20
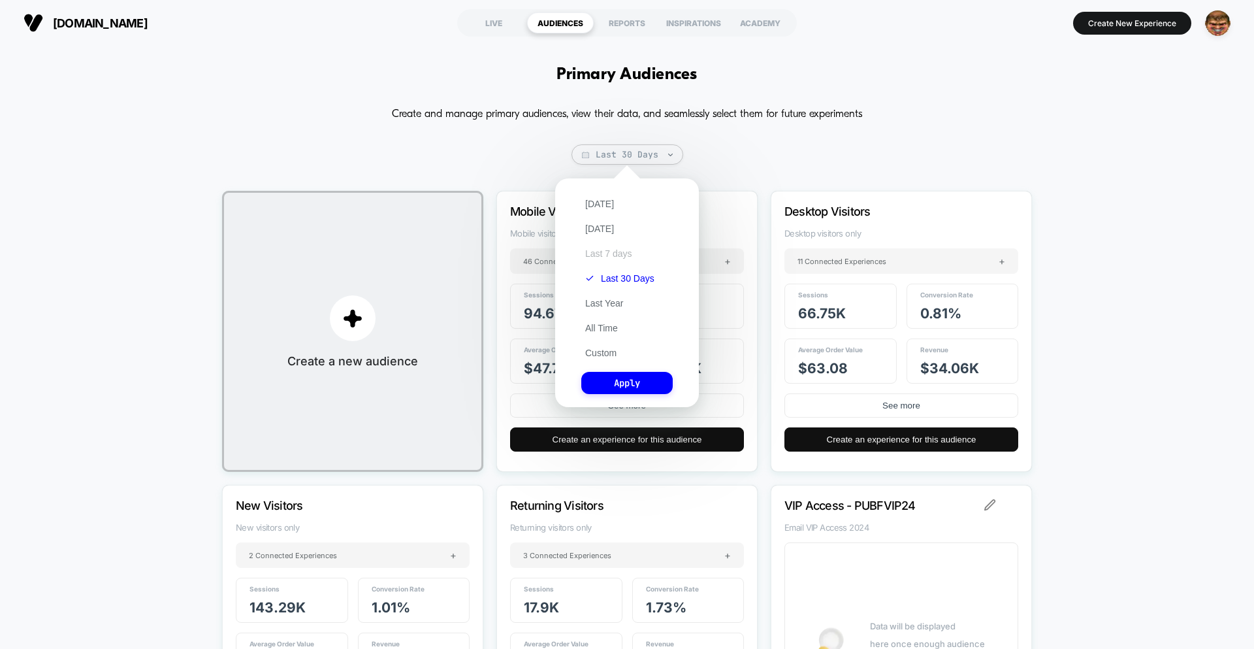
click at [615, 251] on button "Last 7 days" at bounding box center [608, 254] width 55 height 12
click at [614, 384] on button "Apply" at bounding box center [626, 383] width 91 height 22
